Goal: Task Accomplishment & Management: Use online tool/utility

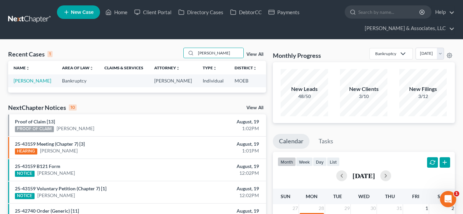
type input "[PERSON_NAME]"
click at [20, 84] on td "[PERSON_NAME]" at bounding box center [32, 81] width 48 height 13
click at [23, 83] on link "[PERSON_NAME]" at bounding box center [33, 81] width 38 height 6
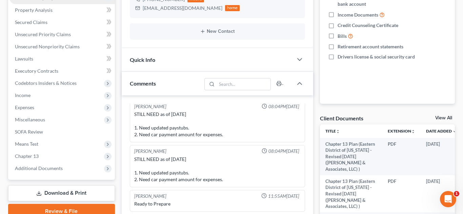
scroll to position [166, 0]
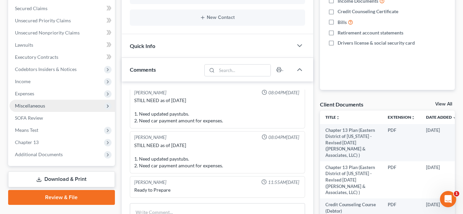
click at [42, 110] on span "Miscellaneous" at bounding box center [61, 106] width 105 height 12
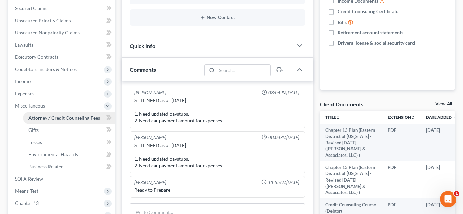
click at [58, 117] on span "Attorney / Credit Counseling Fees" at bounding box center [63, 118] width 71 height 6
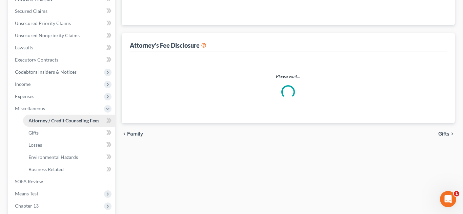
scroll to position [18, 0]
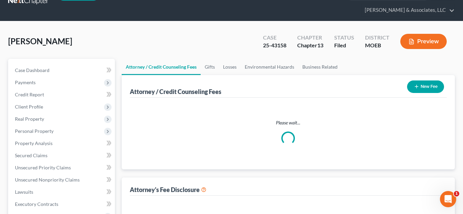
select select "0"
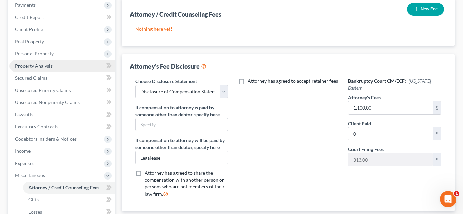
scroll to position [0, 0]
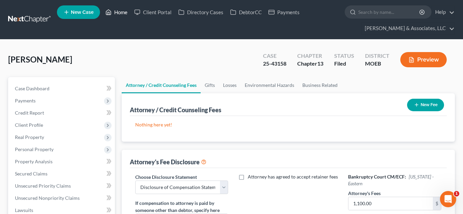
click at [120, 11] on link "Home" at bounding box center [116, 12] width 29 height 12
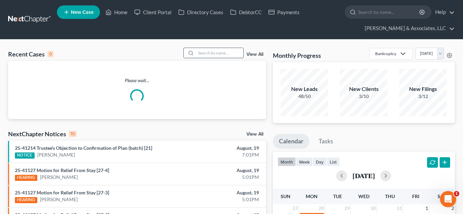
click at [204, 52] on input "search" at bounding box center [219, 53] width 47 height 10
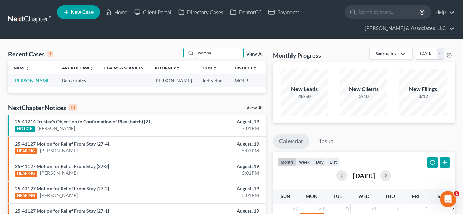
type input "womba"
click at [19, 80] on link "[PERSON_NAME]" at bounding box center [33, 81] width 38 height 6
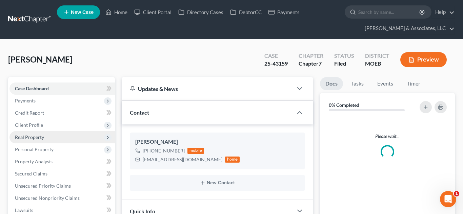
click at [35, 127] on span "Client Profile" at bounding box center [29, 125] width 28 height 6
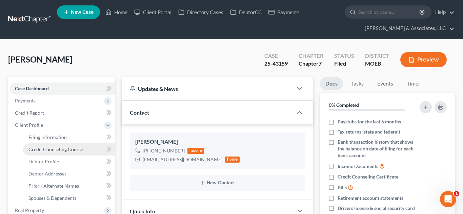
click at [57, 148] on span "Credit Counseling Course" at bounding box center [55, 150] width 55 height 6
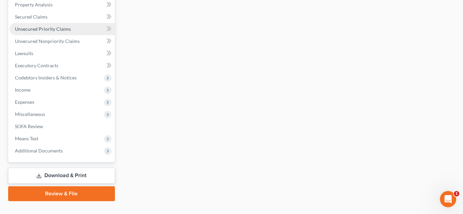
scroll to position [243, 0]
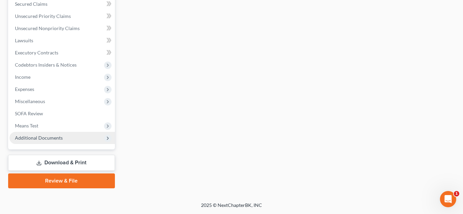
click at [39, 138] on span "Additional Documents" at bounding box center [39, 138] width 48 height 6
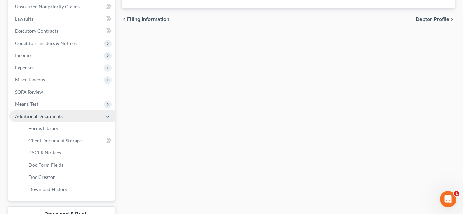
scroll to position [170, 0]
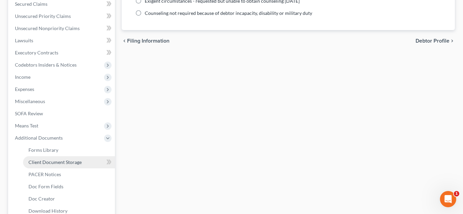
click at [54, 164] on span "Client Document Storage" at bounding box center [54, 163] width 53 height 6
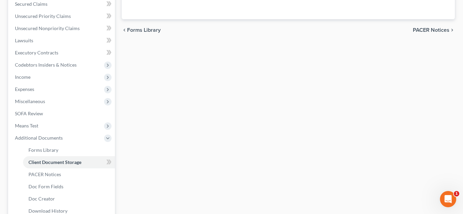
select select "9"
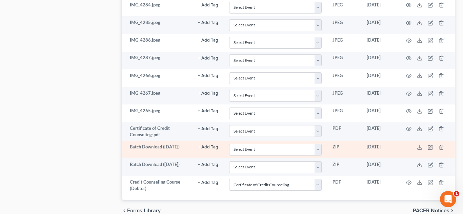
scroll to position [496, 0]
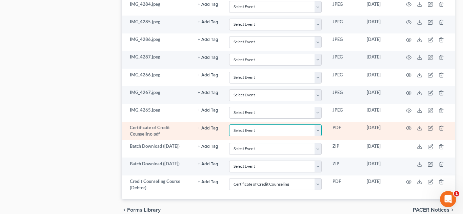
click at [318, 131] on select "Select Event 20 Largest Unsecured Creditors Amended List of Creditors and Verif…" at bounding box center [275, 131] width 92 height 12
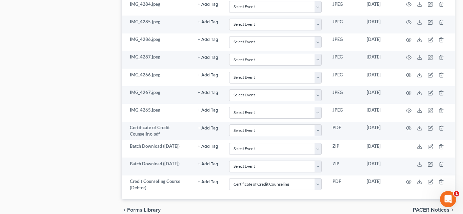
click at [335, 204] on div "chevron_left Forms Library PACER Notices chevron_right" at bounding box center [288, 211] width 333 height 22
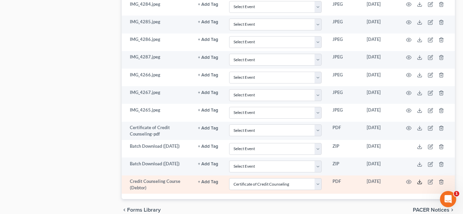
click at [419, 183] on polyline at bounding box center [419, 182] width 2 height 1
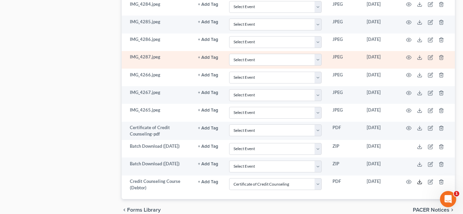
scroll to position [0, 0]
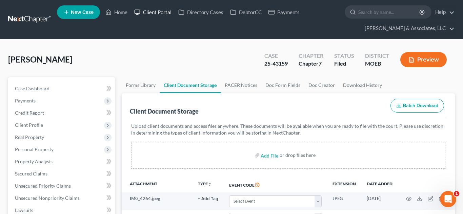
click at [153, 14] on link "Client Portal" at bounding box center [153, 12] width 44 height 12
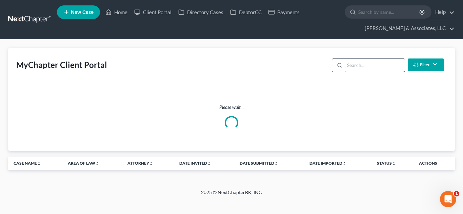
click at [362, 66] on input "search" at bounding box center [374, 65] width 60 height 13
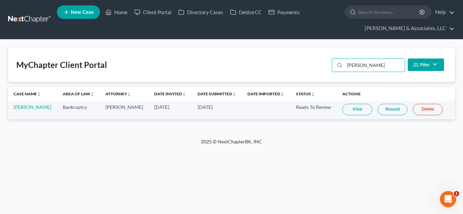
type input "[PERSON_NAME]"
click at [391, 112] on link "Resend" at bounding box center [392, 110] width 30 height 12
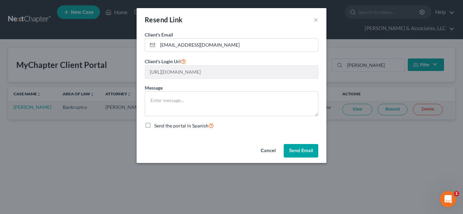
click at [294, 147] on button "Send Email" at bounding box center [301, 151] width 35 height 14
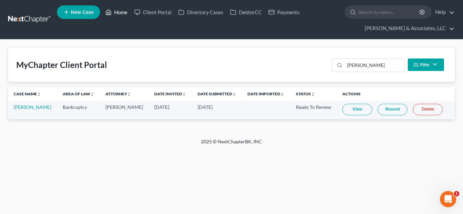
click at [121, 15] on link "Home" at bounding box center [116, 12] width 29 height 12
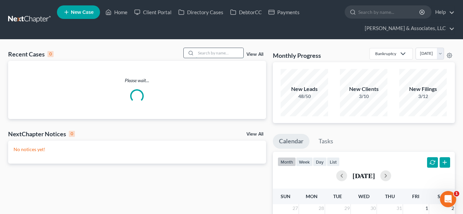
click at [206, 54] on input "search" at bounding box center [219, 53] width 47 height 10
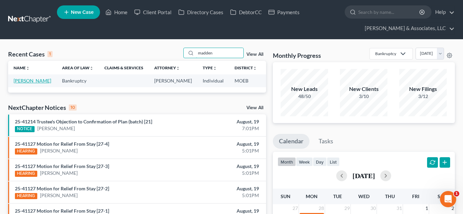
type input "madden"
click at [29, 82] on link "[PERSON_NAME]" at bounding box center [33, 81] width 38 height 6
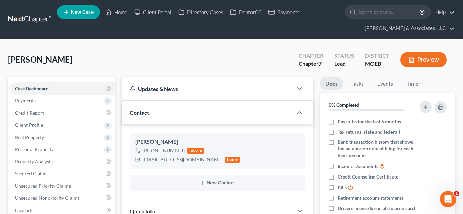
click at [27, 101] on span "Payments" at bounding box center [25, 101] width 21 height 6
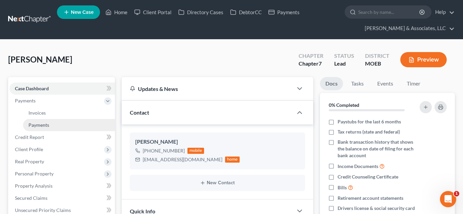
click at [40, 124] on span "Payments" at bounding box center [38, 125] width 21 height 6
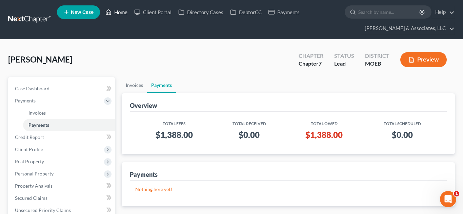
click at [118, 17] on link "Home" at bounding box center [116, 12] width 29 height 12
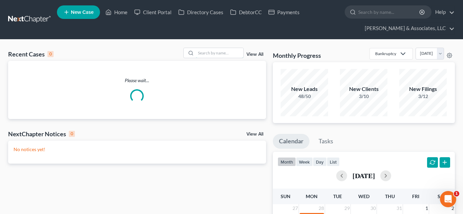
click at [209, 54] on input "search" at bounding box center [219, 53] width 47 height 10
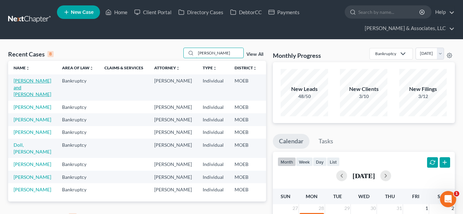
type input "[PERSON_NAME]"
click at [16, 85] on link "[PERSON_NAME] and [PERSON_NAME]" at bounding box center [33, 87] width 38 height 19
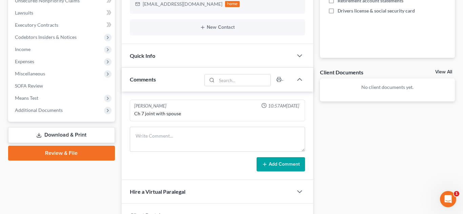
scroll to position [185, 0]
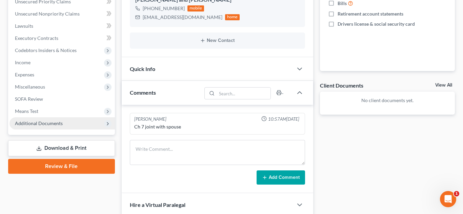
click at [44, 126] on span "Additional Documents" at bounding box center [61, 124] width 105 height 12
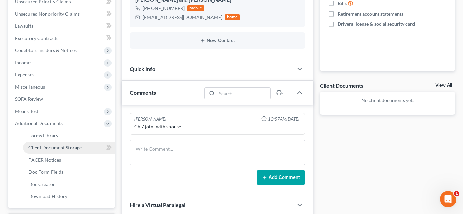
click at [68, 149] on span "Client Document Storage" at bounding box center [54, 148] width 53 height 6
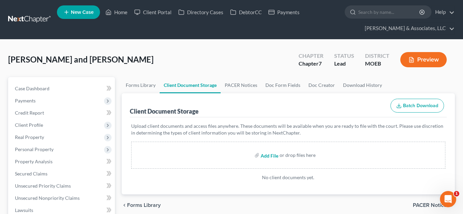
click at [268, 158] on input "file" at bounding box center [268, 155] width 16 height 12
type input "C:\fakepath\Certificate (12).pdf"
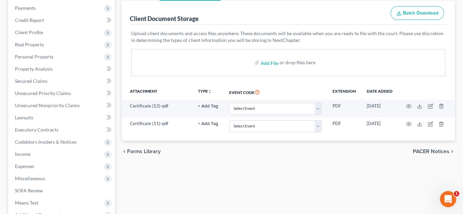
scroll to position [94, 0]
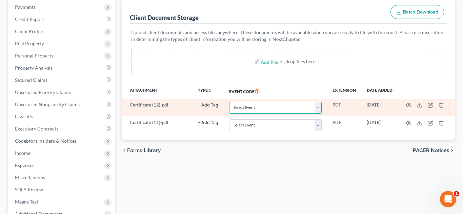
click at [318, 109] on select "Select Event 20 Largest Unsecured Creditors Amended List of Creditors and Verif…" at bounding box center [275, 108] width 92 height 12
select select "9"
click at [229, 102] on select "Select Event 20 Largest Unsecured Creditors Amended List of Creditors and Verif…" at bounding box center [275, 108] width 92 height 12
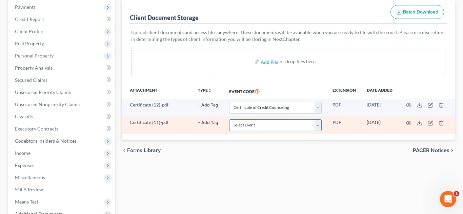
click at [318, 126] on select "Select Event 20 Largest Unsecured Creditors Amended List of Creditors and Verif…" at bounding box center [275, 126] width 92 height 12
select select "9"
click at [229, 120] on select "Select Event 20 Largest Unsecured Creditors Amended List of Creditors and Verif…" at bounding box center [275, 126] width 92 height 12
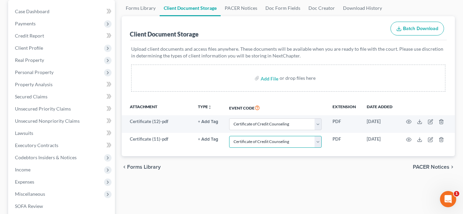
scroll to position [73, 0]
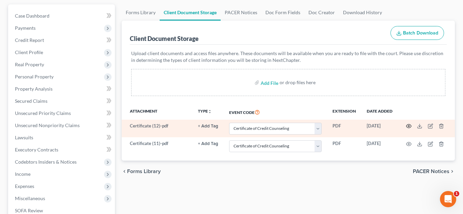
click at [409, 127] on icon "button" at bounding box center [408, 126] width 5 height 5
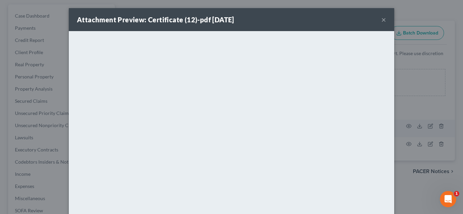
click at [384, 19] on button "×" at bounding box center [383, 20] width 5 height 8
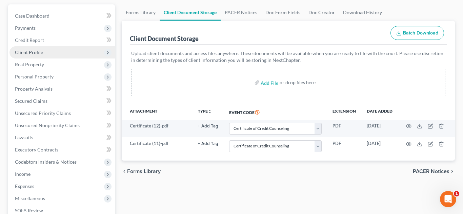
click at [27, 51] on span "Client Profile" at bounding box center [29, 52] width 28 height 6
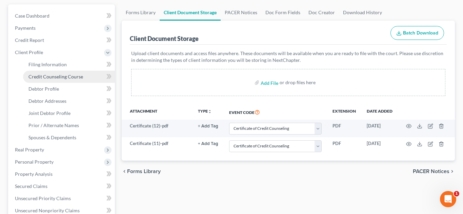
click at [53, 78] on span "Credit Counseling Course" at bounding box center [55, 77] width 55 height 6
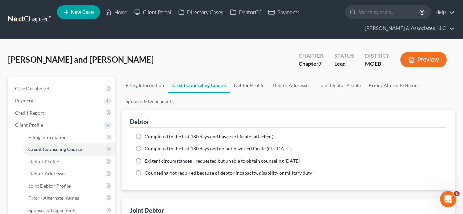
click at [145, 147] on label "Completed in the last 180 days and do not have certificate (file [DATE])" at bounding box center [218, 149] width 147 height 7
click at [147, 147] on input "Completed in the last 180 days and do not have certificate (file [DATE])" at bounding box center [149, 148] width 4 height 4
radio input "true"
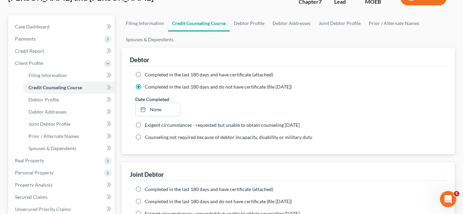
scroll to position [71, 0]
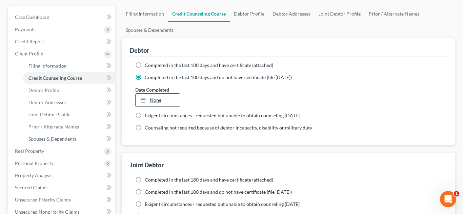
click at [154, 101] on link "None" at bounding box center [157, 100] width 45 height 13
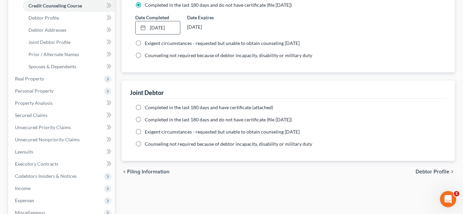
scroll to position [161, 0]
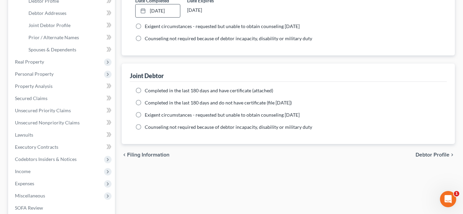
click at [145, 102] on label "Completed in the last 180 days and do not have certificate (file [DATE])" at bounding box center [218, 103] width 147 height 7
click at [147, 102] on input "Completed in the last 180 days and do not have certificate (file [DATE])" at bounding box center [149, 102] width 4 height 4
radio input "true"
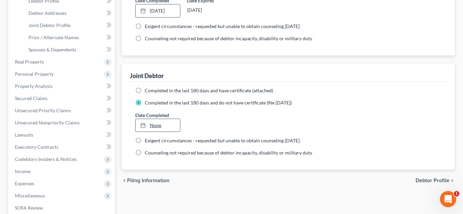
click at [159, 127] on link "None" at bounding box center [157, 125] width 45 height 13
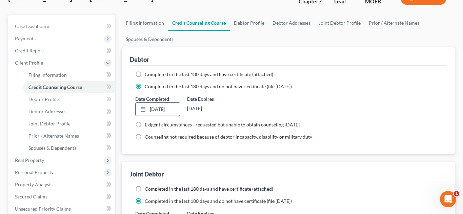
scroll to position [0, 0]
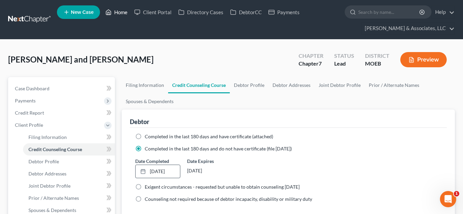
click at [119, 17] on link "Home" at bounding box center [116, 12] width 29 height 12
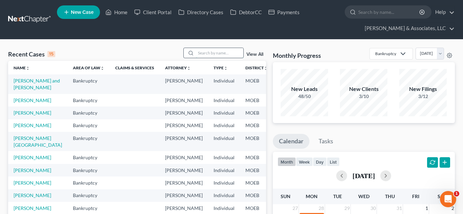
click at [217, 52] on input "search" at bounding box center [219, 53] width 47 height 10
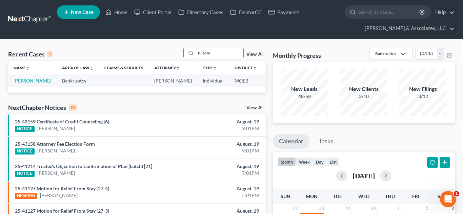
type input "fulsom"
click at [21, 83] on link "[PERSON_NAME]" at bounding box center [33, 81] width 38 height 6
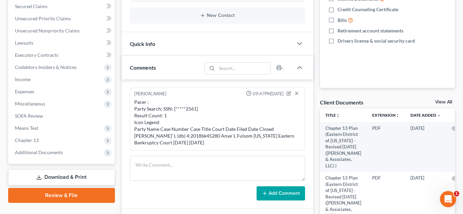
scroll to position [169, 0]
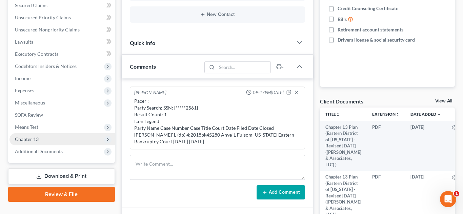
click at [47, 138] on span "Chapter 13" at bounding box center [61, 139] width 105 height 12
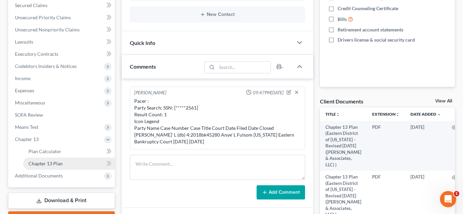
click at [64, 165] on link "Chapter 13 Plan" at bounding box center [69, 164] width 92 height 12
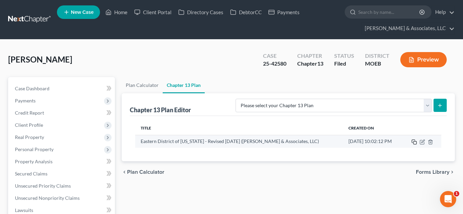
click at [415, 142] on icon "button" at bounding box center [413, 142] width 5 height 5
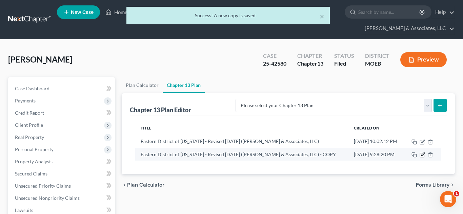
click at [421, 155] on icon "button" at bounding box center [421, 154] width 5 height 5
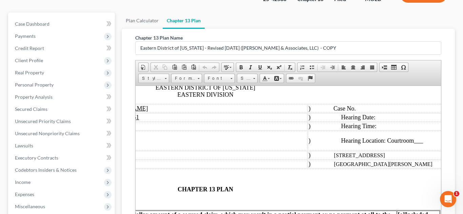
scroll to position [63, 83]
click at [381, 108] on td ") Case No." at bounding box center [427, 109] width 241 height 8
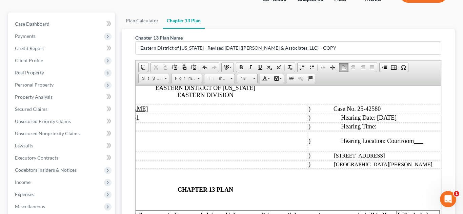
scroll to position [63, 76]
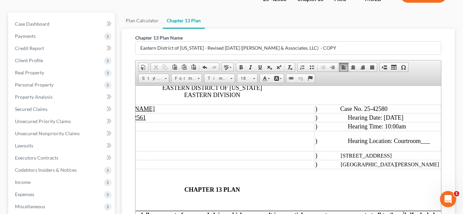
click at [428, 143] on span "Hearing Location: Courtroom ___" at bounding box center [388, 141] width 82 height 7
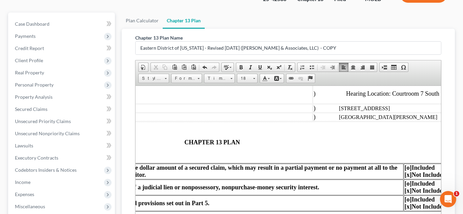
scroll to position [116, 76]
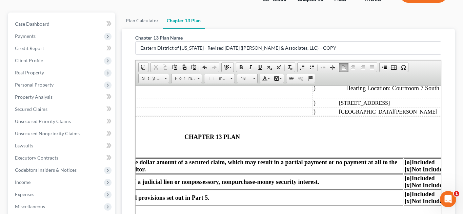
click at [183, 138] on p "CHAPTER 13 PLAN" at bounding box center [211, 136] width 240 height 7
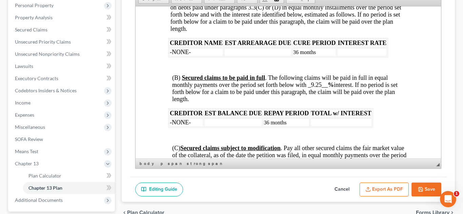
scroll to position [1251, 0]
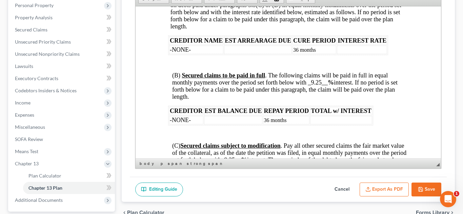
click at [321, 89] on span "(B) Secured claims to be paid in full . The following claims will be paid in fu…" at bounding box center [284, 86] width 225 height 28
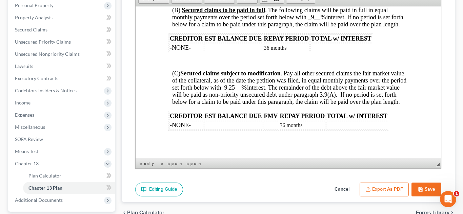
scroll to position [1317, 0]
click at [240, 90] on span "_9.25__" at bounding box center [231, 87] width 20 height 7
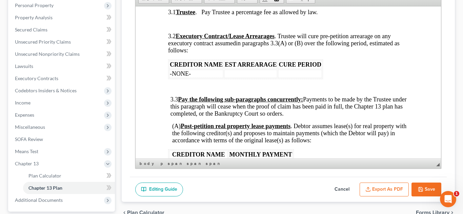
scroll to position [649, 0]
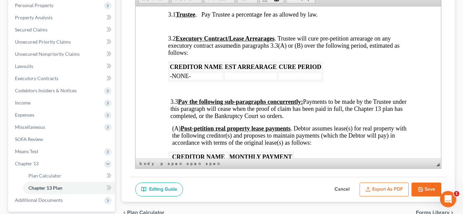
click at [299, 80] on td at bounding box center [299, 76] width 44 height 8
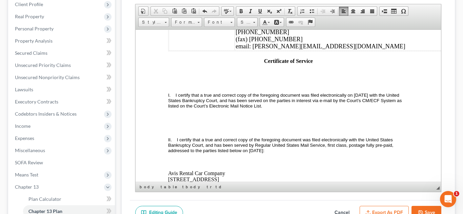
scroll to position [2559, 0]
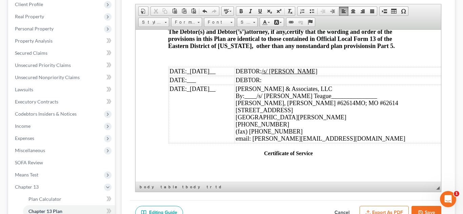
click at [202, 75] on span "_[DATE]__" at bounding box center [200, 71] width 29 height 7
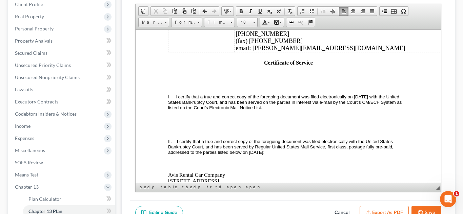
scroll to position [2650, 0]
click at [352, 110] on span "I certify that a true and correct copy of the foregoing document was filed elec…" at bounding box center [285, 102] width 235 height 16
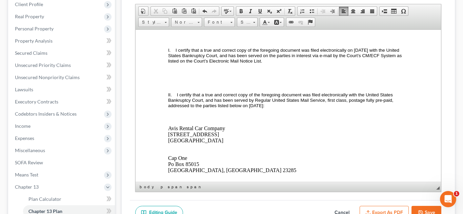
scroll to position [2698, 0]
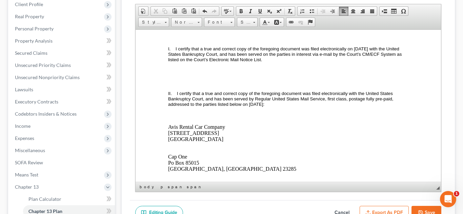
click at [247, 62] on span "I certify that a true and correct copy of the foregoing document was filed elec…" at bounding box center [285, 54] width 235 height 16
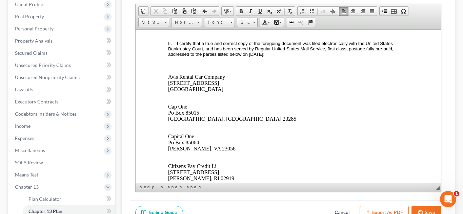
scroll to position [2748, 0]
click at [386, 209] on button "Export as PDF" at bounding box center [383, 213] width 49 height 14
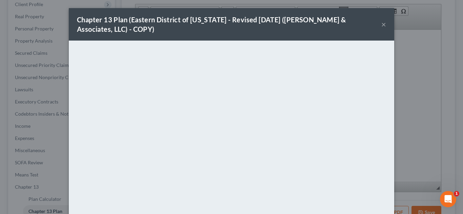
click at [384, 26] on button "×" at bounding box center [383, 24] width 5 height 8
